Goal: Task Accomplishment & Management: Manage account settings

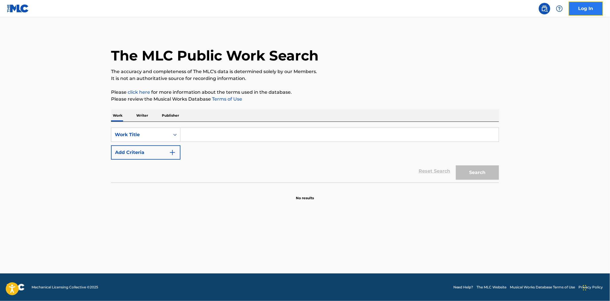
click at [595, 7] on link "Log In" at bounding box center [585, 8] width 34 height 14
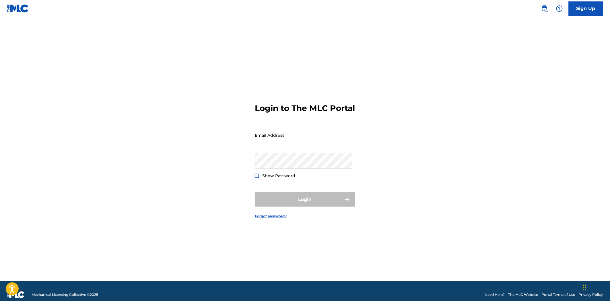
click at [283, 142] on input "Email Address" at bounding box center [303, 135] width 97 height 16
type input "[EMAIL_ADDRESS][PERSON_NAME][DOMAIN_NAME]"
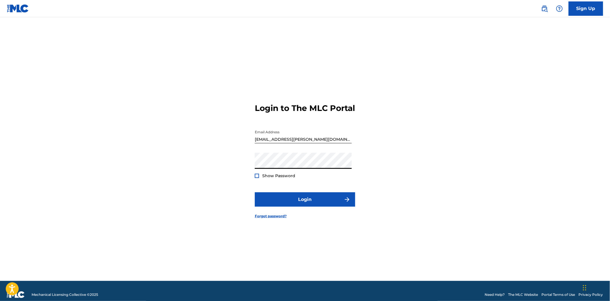
click at [255, 192] on button "Login" at bounding box center [305, 199] width 100 height 14
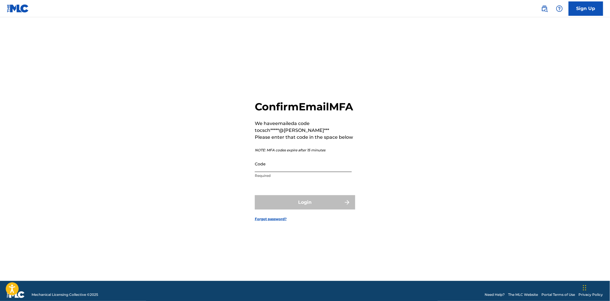
click at [281, 165] on input "Code" at bounding box center [303, 164] width 97 height 16
paste input "308124"
type input "308124"
click at [296, 208] on button "Login" at bounding box center [305, 202] width 100 height 14
